Goal: Entertainment & Leisure: Consume media (video, audio)

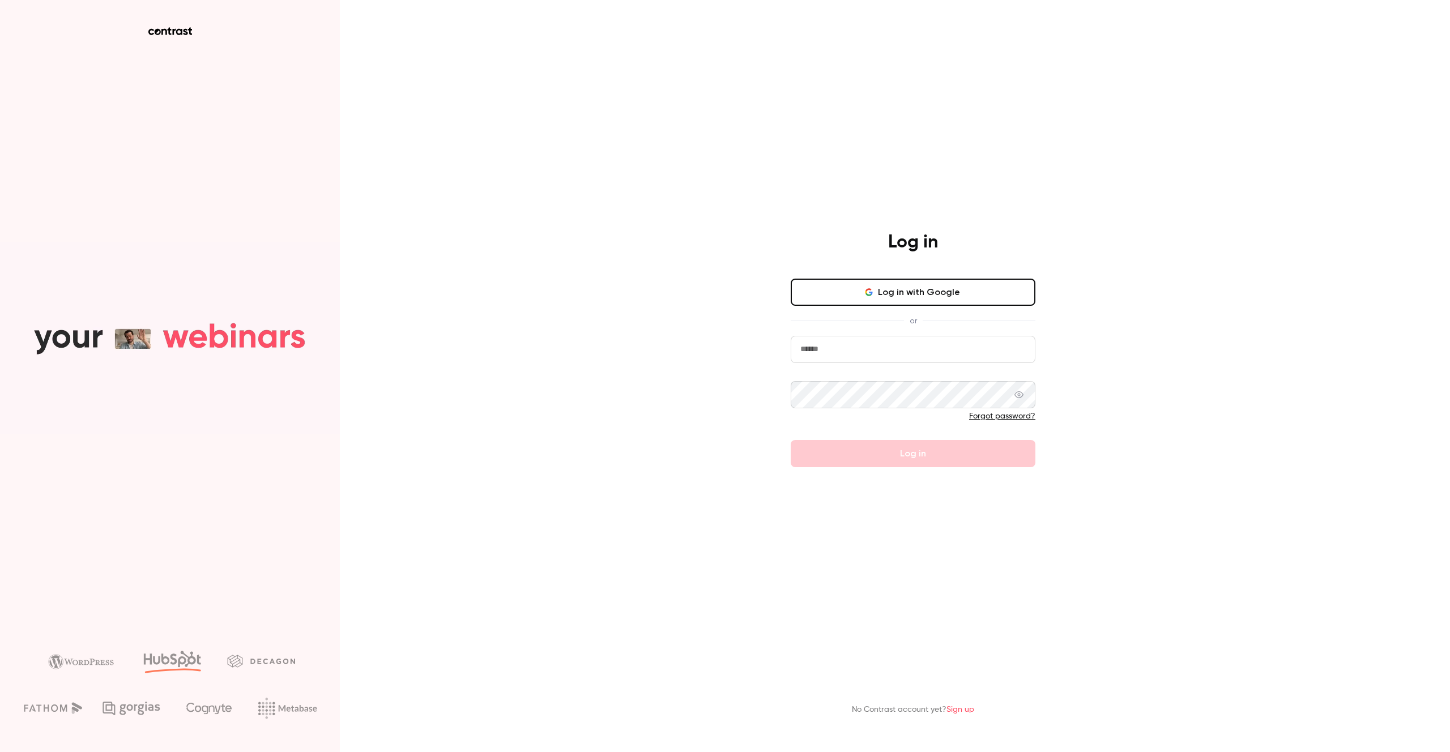
click at [879, 289] on button "Log in with Google" at bounding box center [913, 292] width 245 height 27
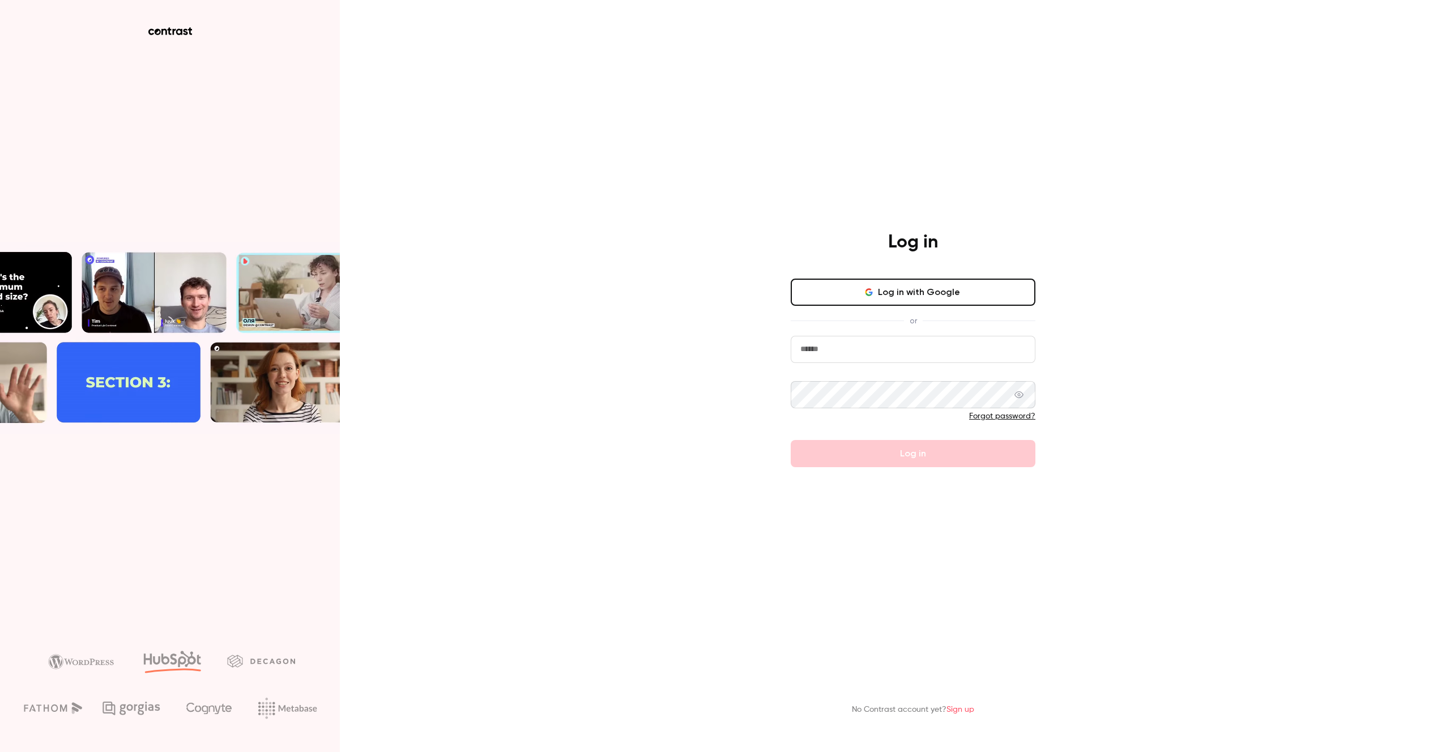
type input "**********"
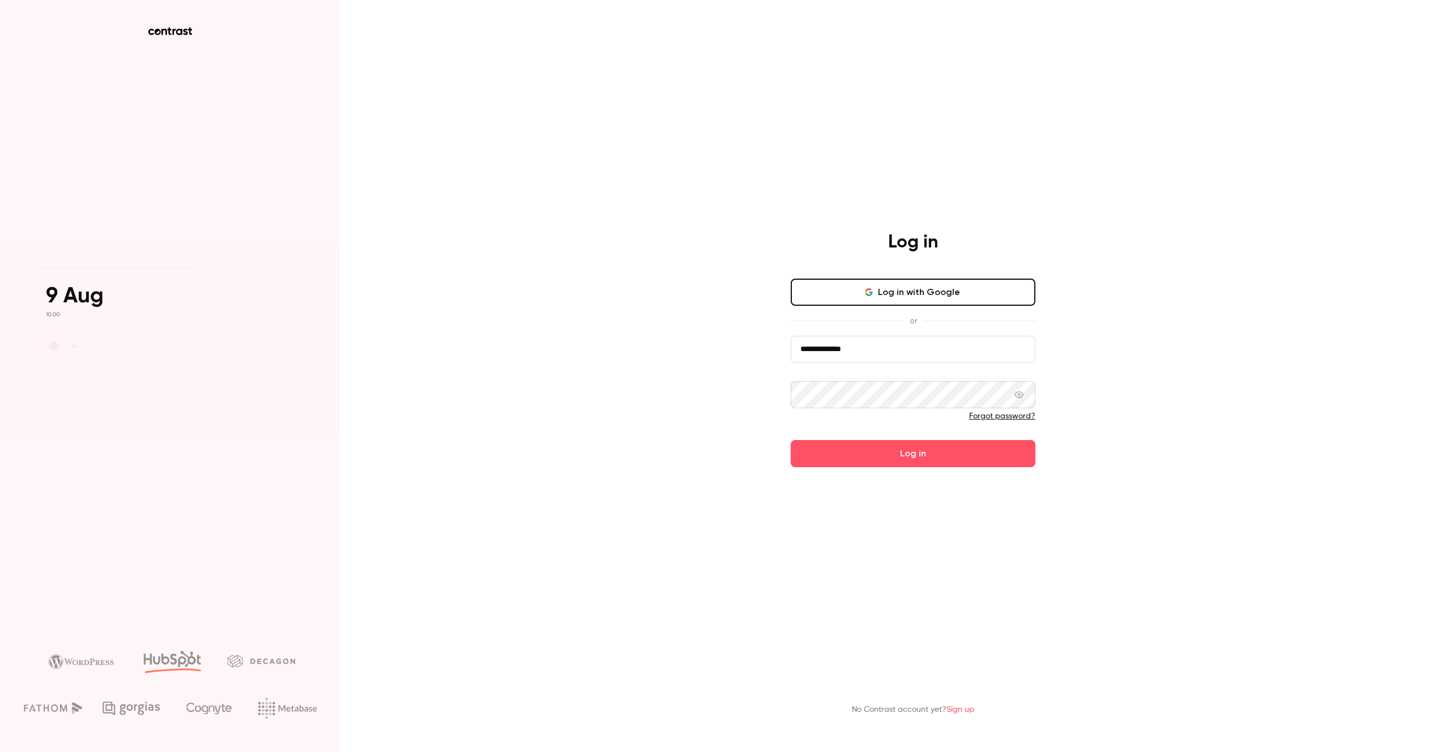
click at [862, 446] on button "Log in" at bounding box center [913, 453] width 245 height 27
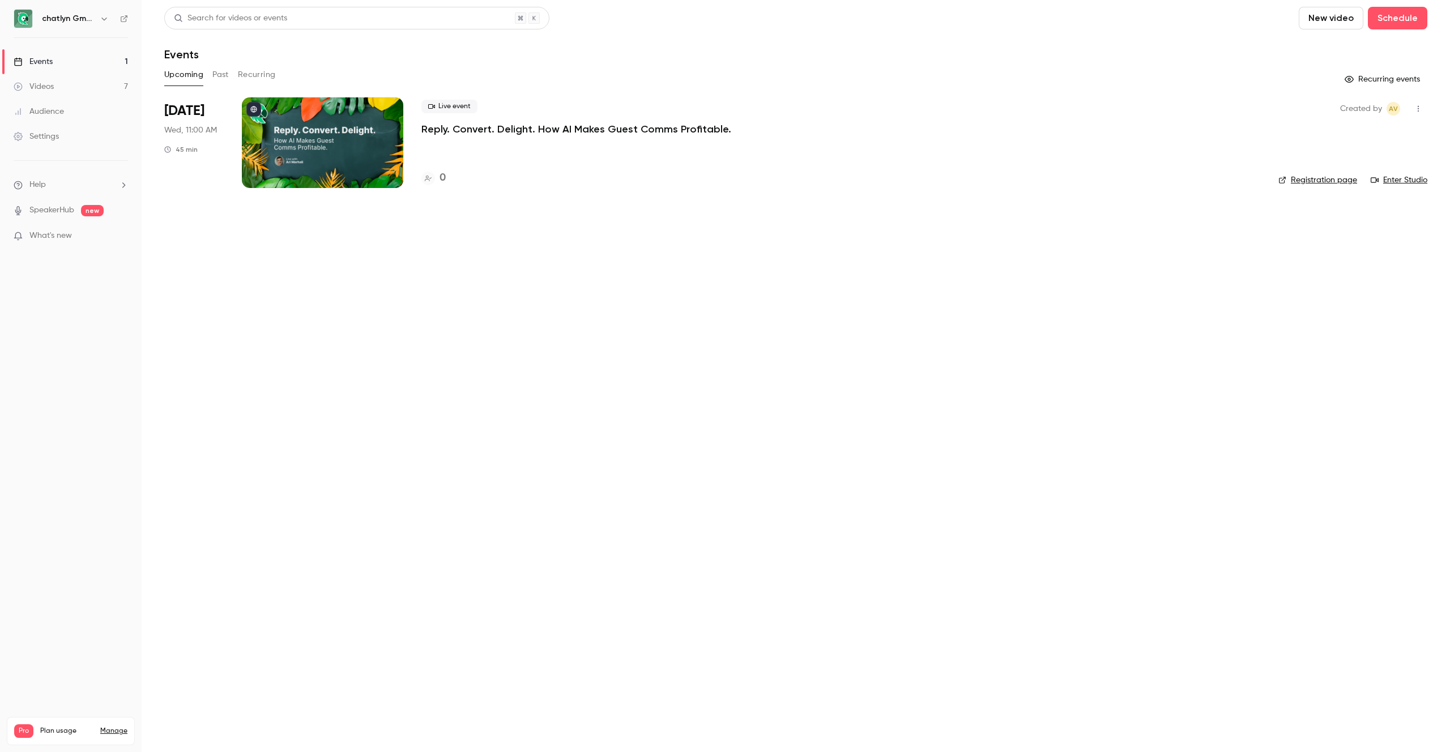
click at [48, 83] on div "Videos" at bounding box center [34, 86] width 40 height 11
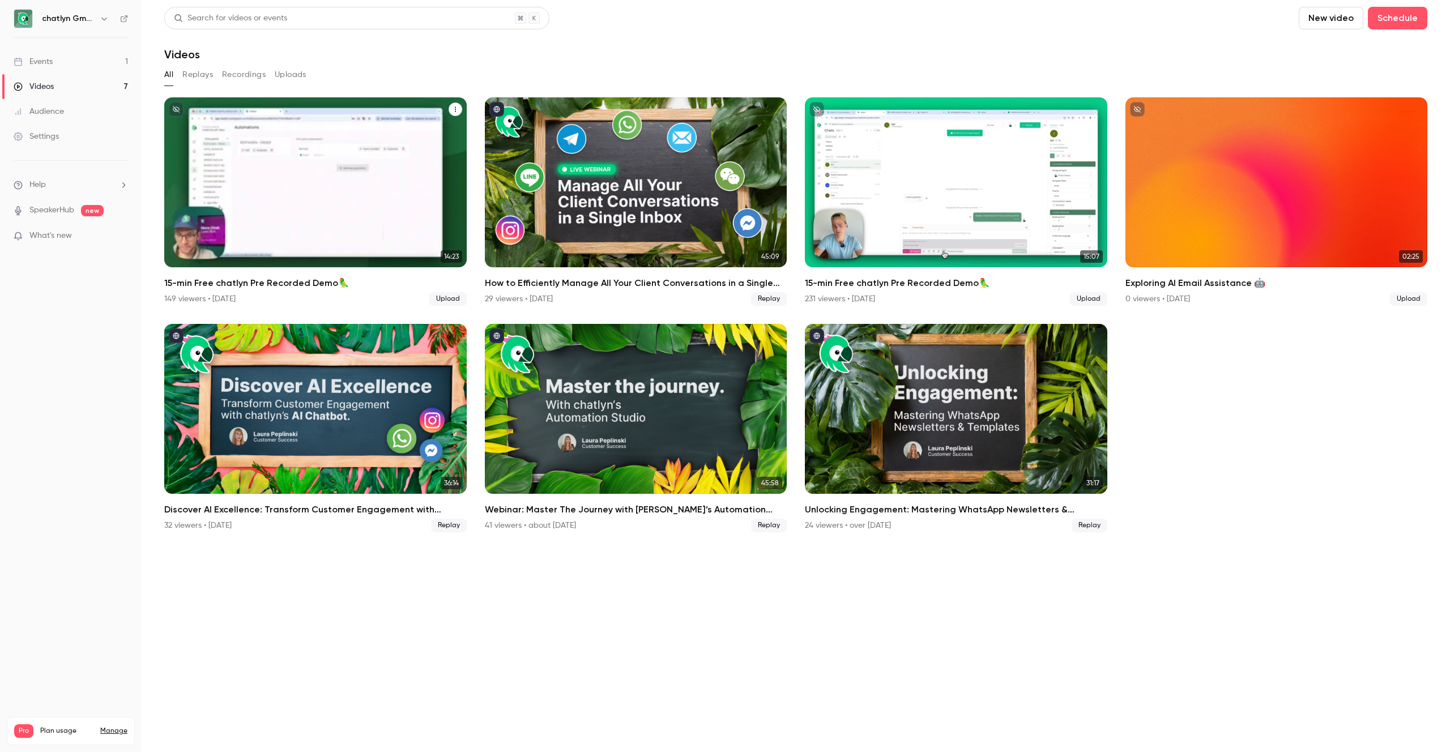
click at [311, 180] on div "15-min Free chatlyn Pre Recorded Demo🦜" at bounding box center [315, 182] width 302 height 170
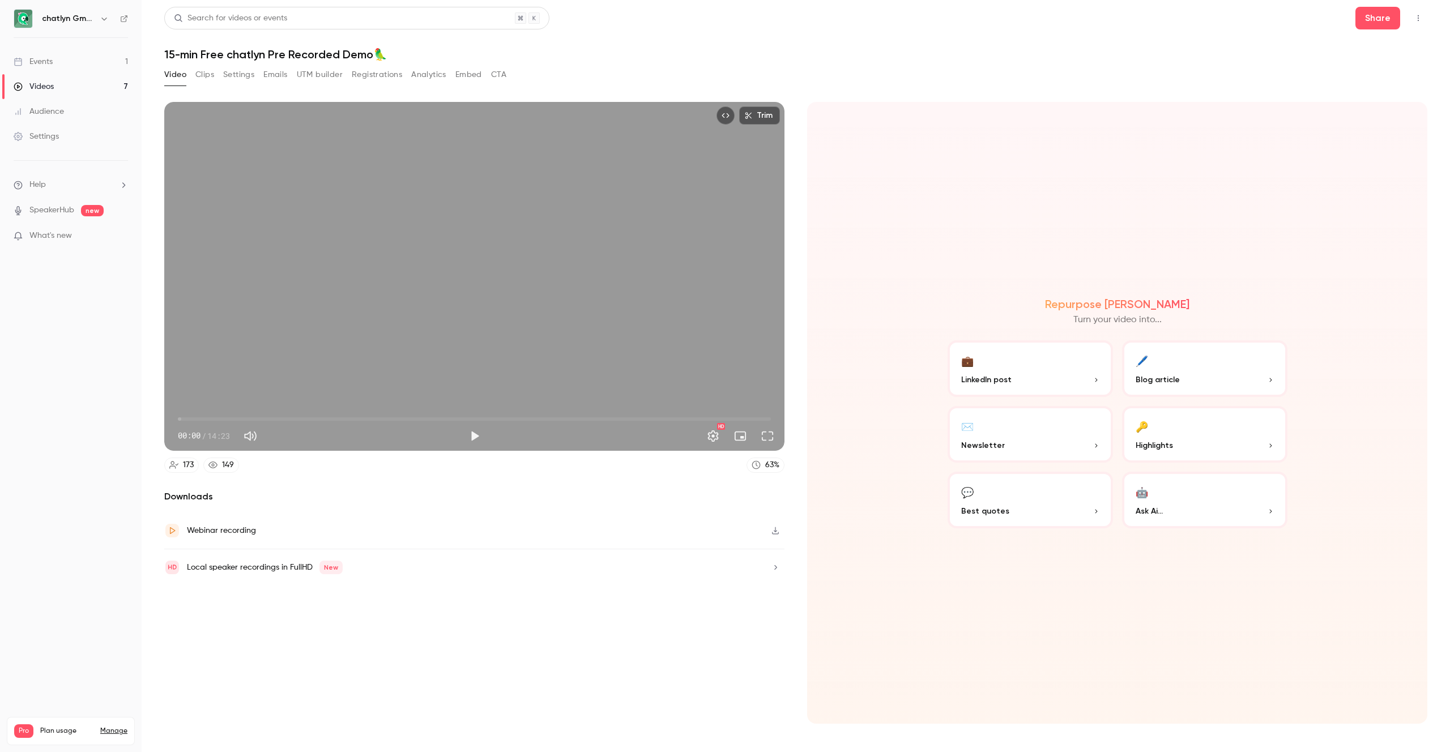
click at [305, 71] on button "UTM builder" at bounding box center [320, 75] width 46 height 18
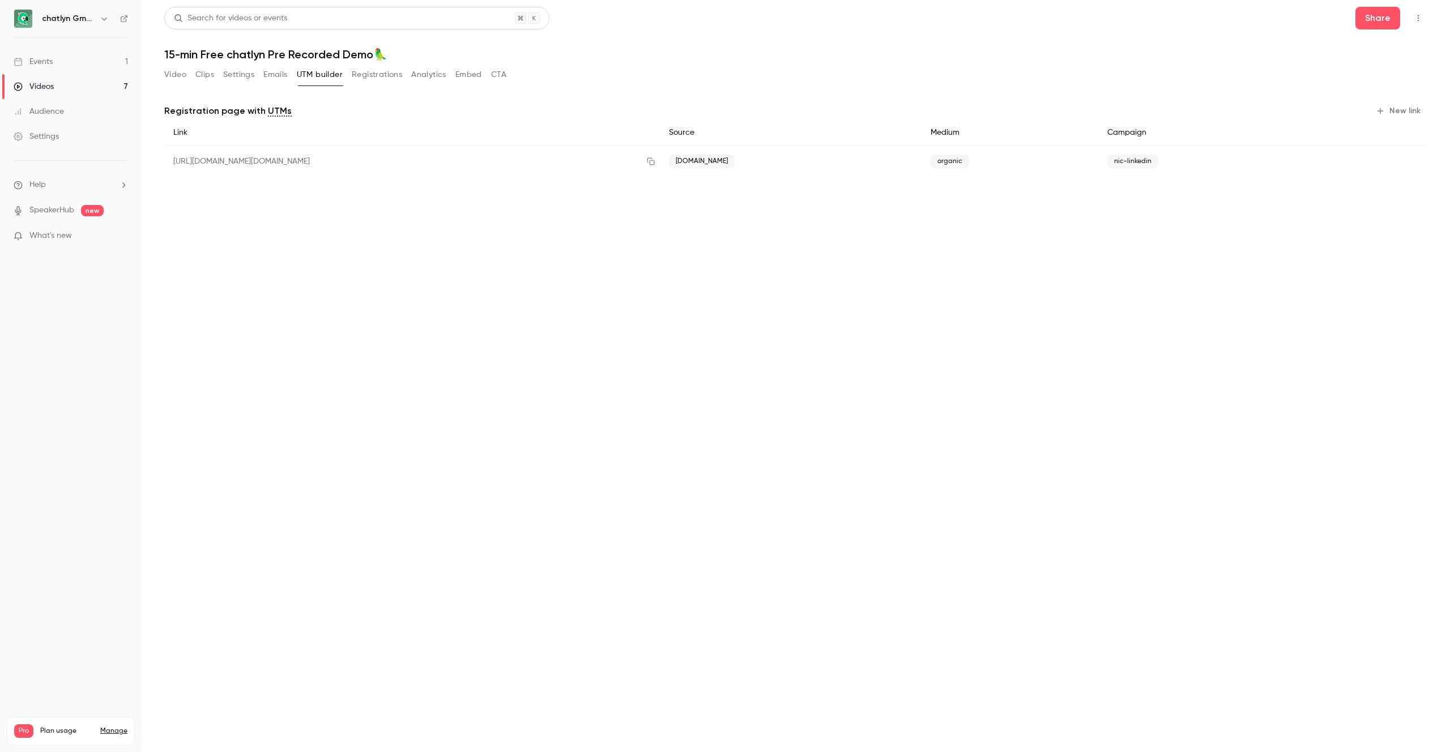
drag, startPoint x: 520, startPoint y: 163, endPoint x: 539, endPoint y: 163, distance: 18.1
click at [520, 163] on div "[URL][DOMAIN_NAME][DOMAIN_NAME]" at bounding box center [412, 162] width 496 height 32
drag, startPoint x: 674, startPoint y: 163, endPoint x: 575, endPoint y: 116, distance: 110.2
click at [655, 163] on icon "button" at bounding box center [650, 161] width 9 height 8
